Goal: Task Accomplishment & Management: Use online tool/utility

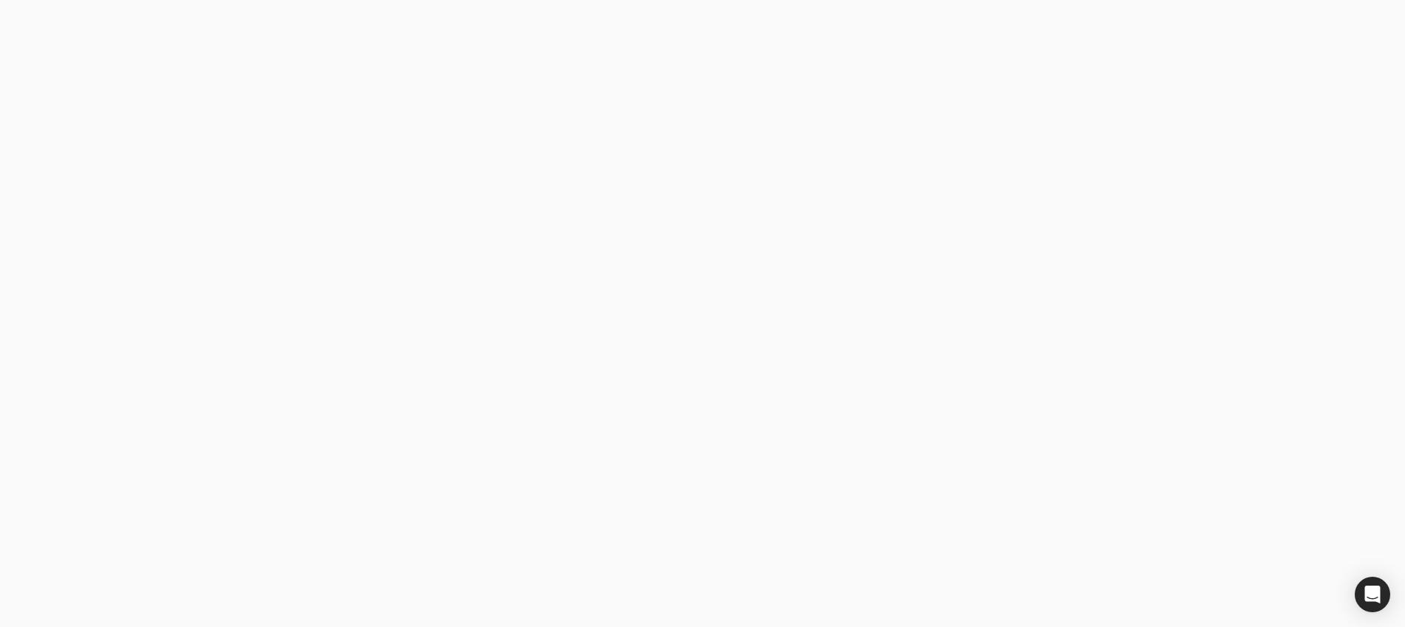
click at [307, 281] on label "Business email" at bounding box center [275, 281] width 78 height 16
click at [307, 281] on email "Business email" at bounding box center [357, 281] width 266 height 36
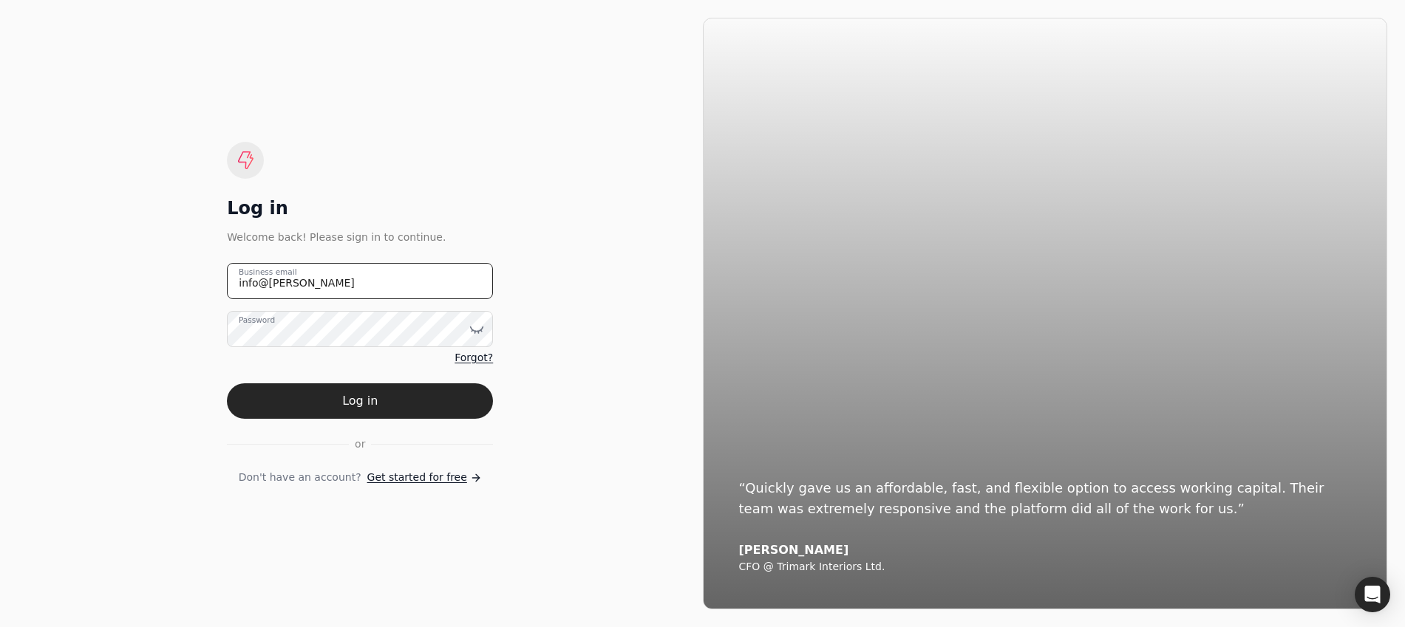
type email "[EMAIL_ADDRESS][DOMAIN_NAME]"
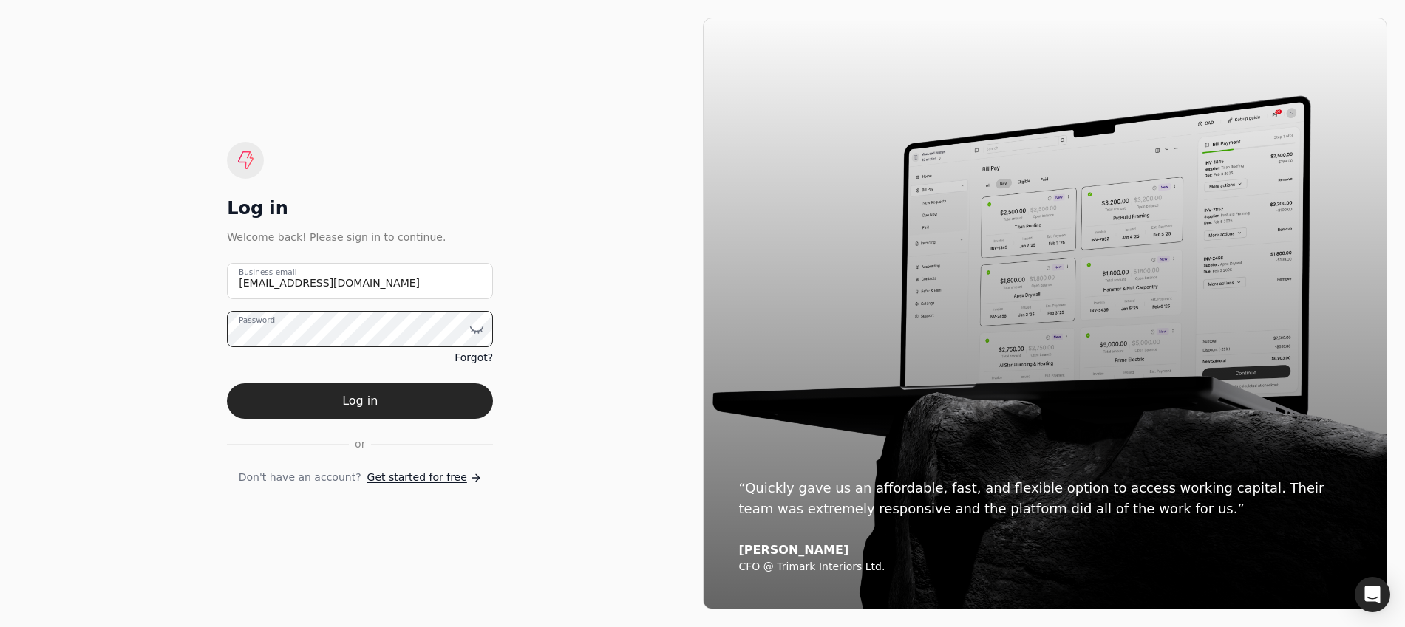
click at [227, 383] on button "Log in" at bounding box center [360, 400] width 266 height 35
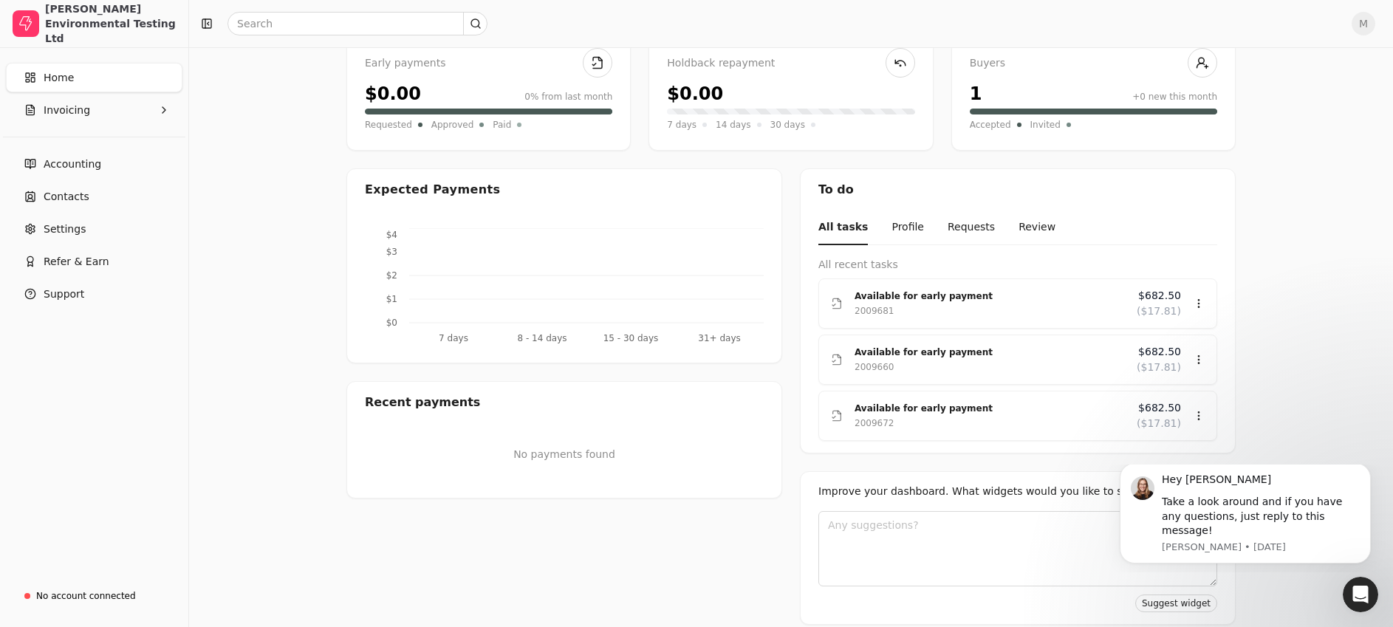
scroll to position [133, 0]
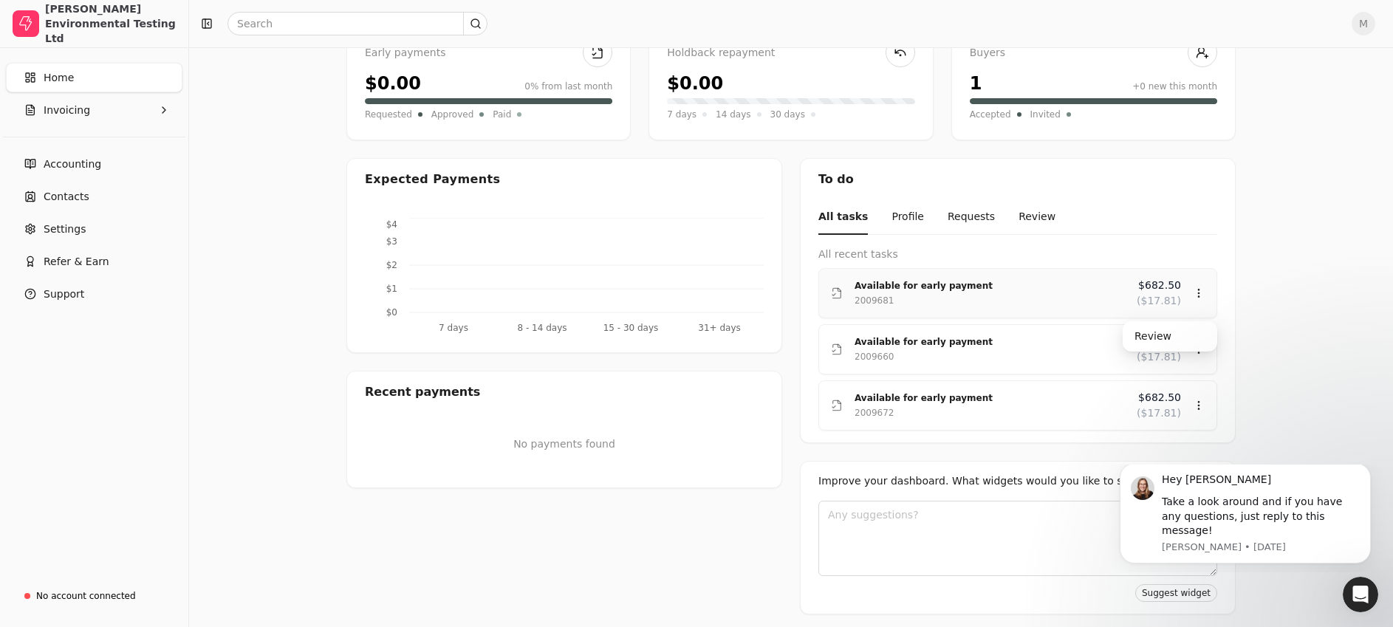
click at [948, 292] on div "Available for early payment" at bounding box center [990, 286] width 270 height 15
click at [1144, 334] on div "Review" at bounding box center [1170, 336] width 89 height 24
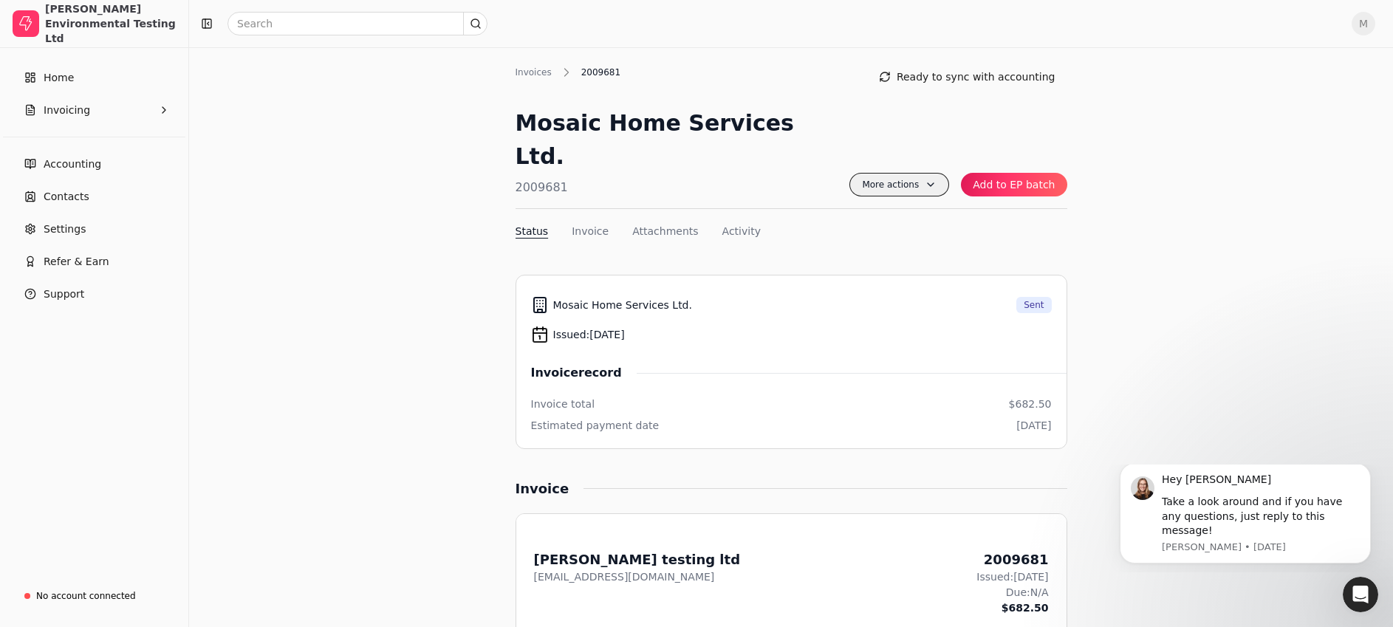
click at [929, 173] on span "More actions" at bounding box center [900, 185] width 100 height 24
click at [935, 117] on div "More actions Context Menu Button Add to EP batch" at bounding box center [958, 157] width 217 height 102
click at [937, 173] on span "More actions" at bounding box center [900, 185] width 100 height 24
click at [938, 173] on span "More actions" at bounding box center [900, 185] width 100 height 24
click at [840, 115] on div "Mosaic Home Services Ltd. 2009681 More actions Context Menu Button Add to EP ba…" at bounding box center [792, 157] width 552 height 103
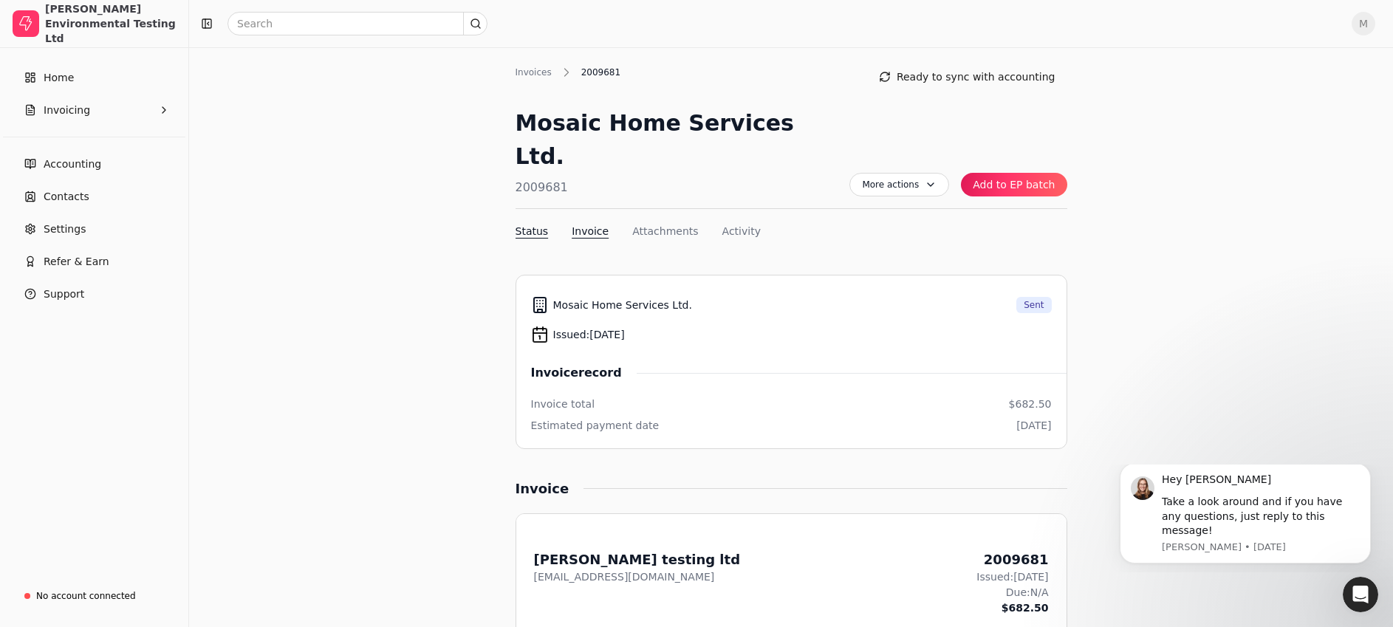
click at [596, 224] on button "Invoice" at bounding box center [590, 232] width 37 height 16
